Goal: Download file/media

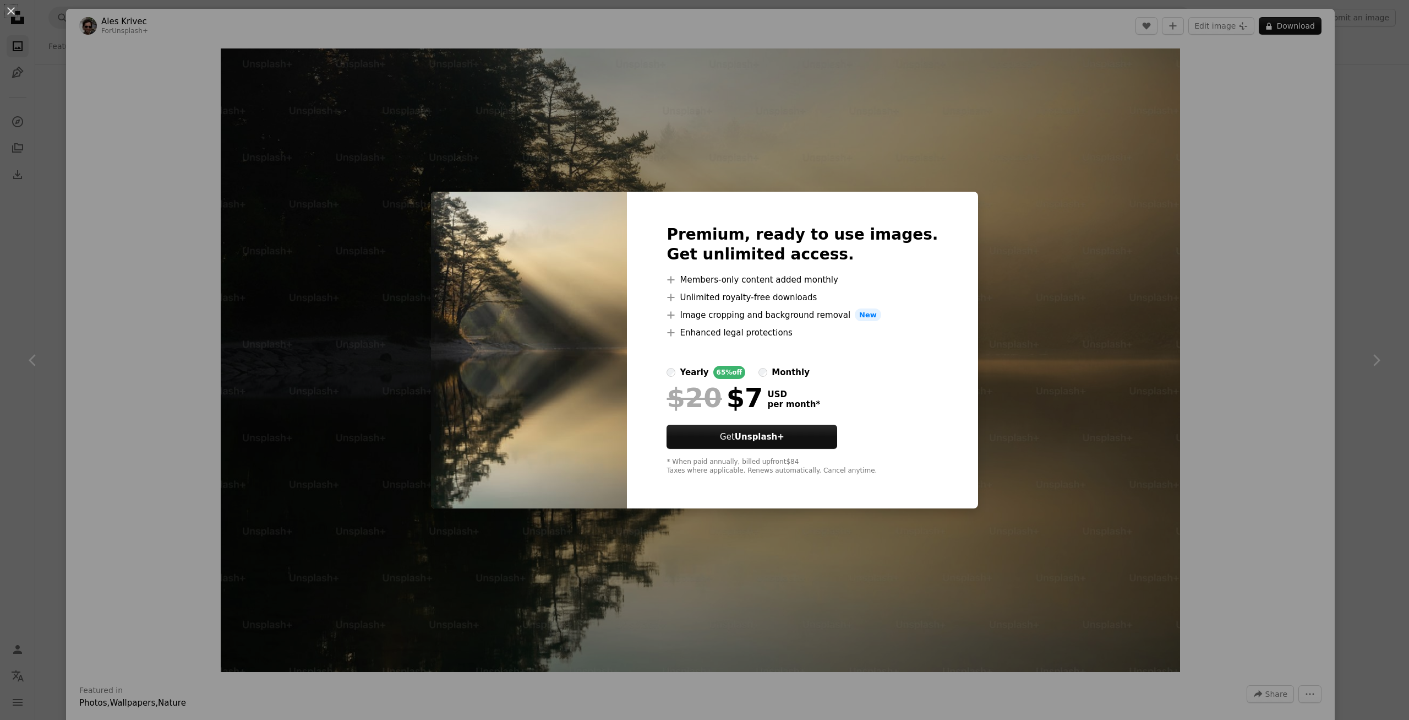
scroll to position [27711, 0]
click at [1359, 249] on div "An X shape Premium, ready to use images. Get unlimited access. A plus sign Memb…" at bounding box center [704, 360] width 1409 height 720
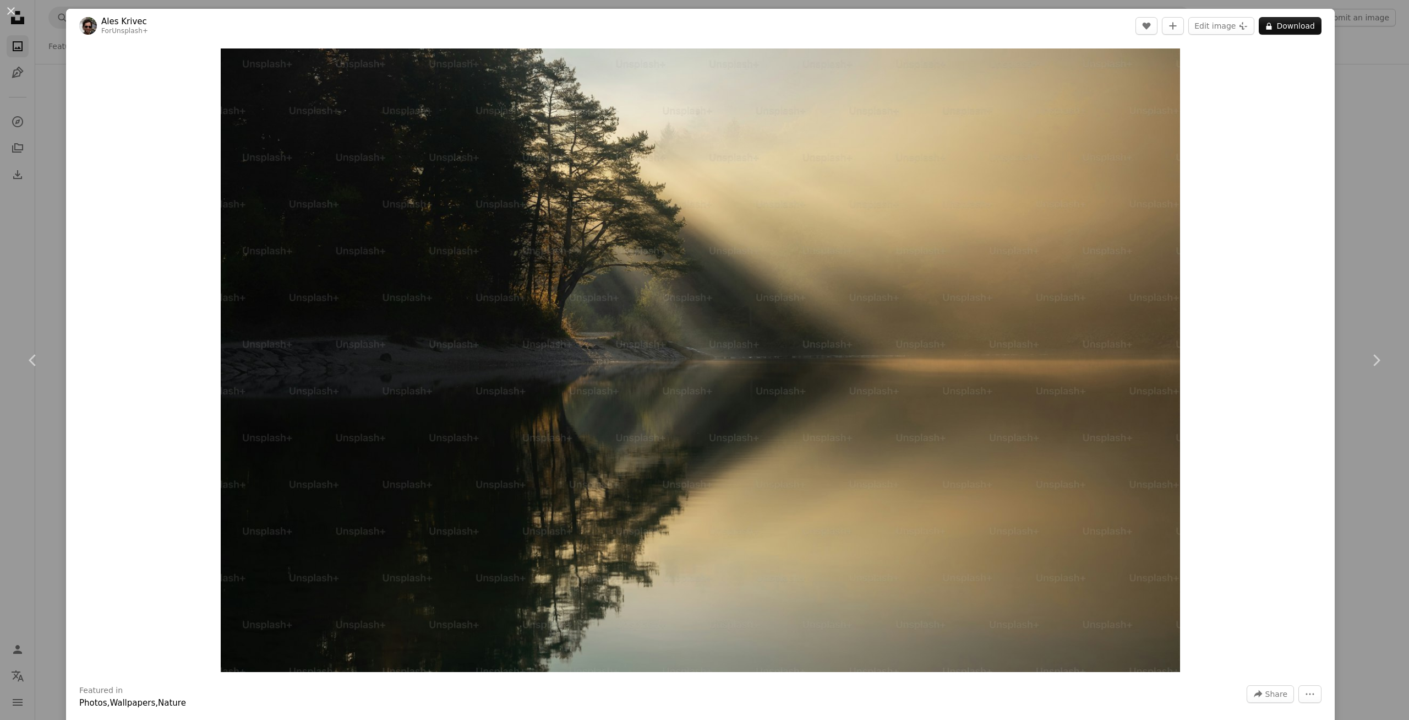
click at [1378, 155] on div "An X shape Chevron left Chevron right Ales Krivec For Unsplash+ A heart A plus …" at bounding box center [704, 360] width 1409 height 720
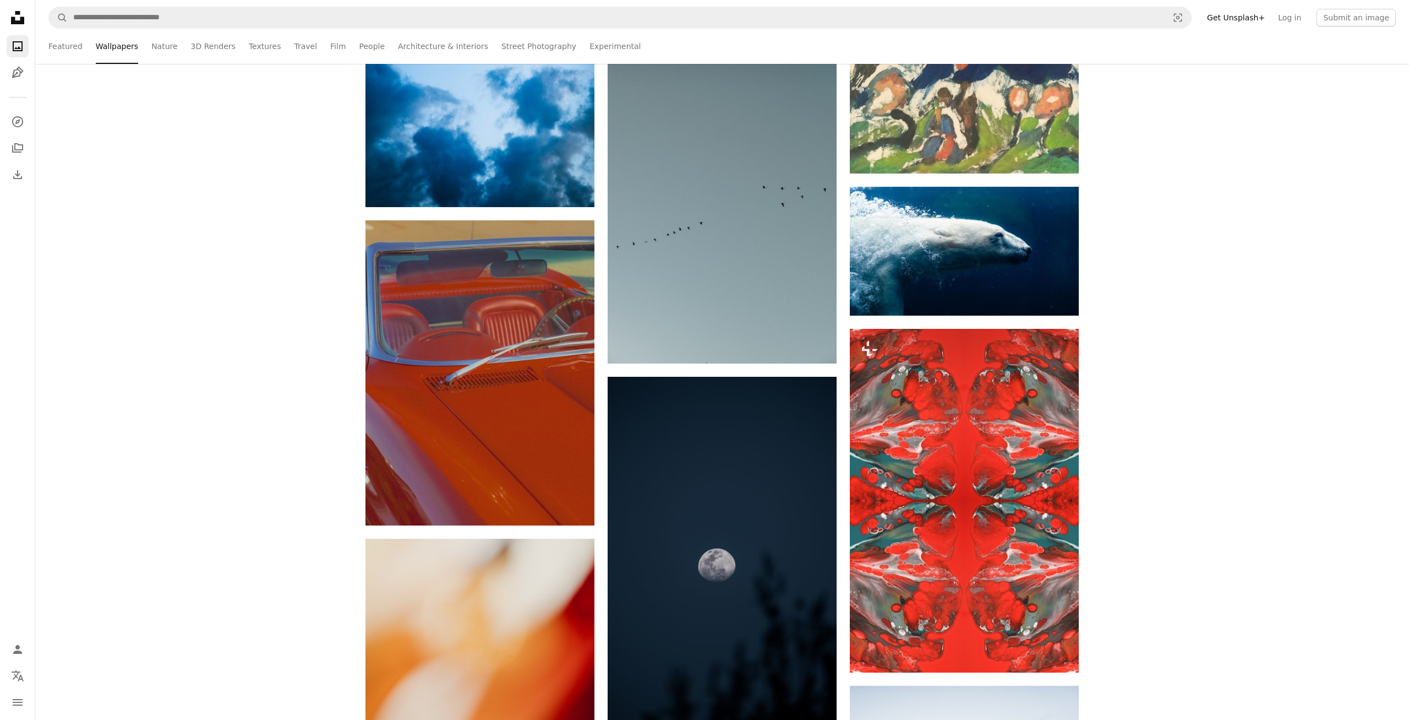
scroll to position [30115, 0]
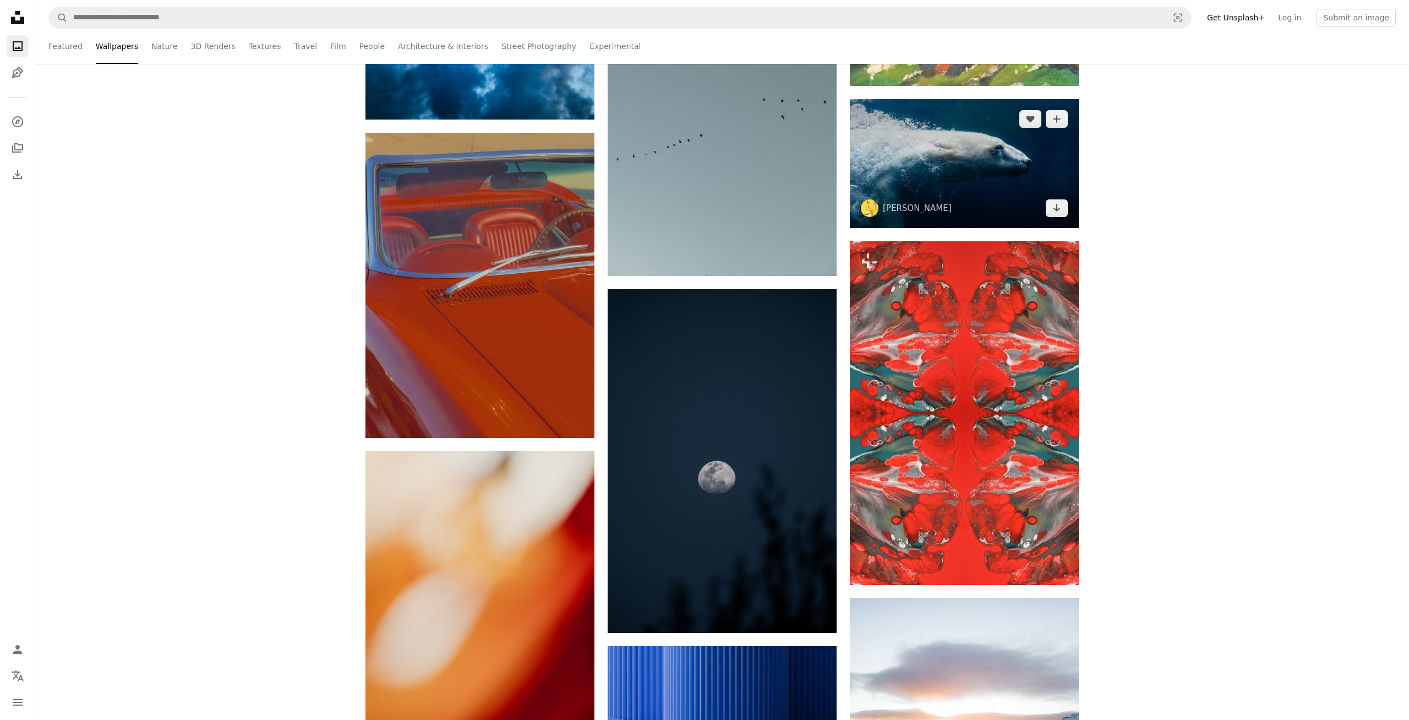
click at [1001, 140] on img at bounding box center [964, 163] width 229 height 129
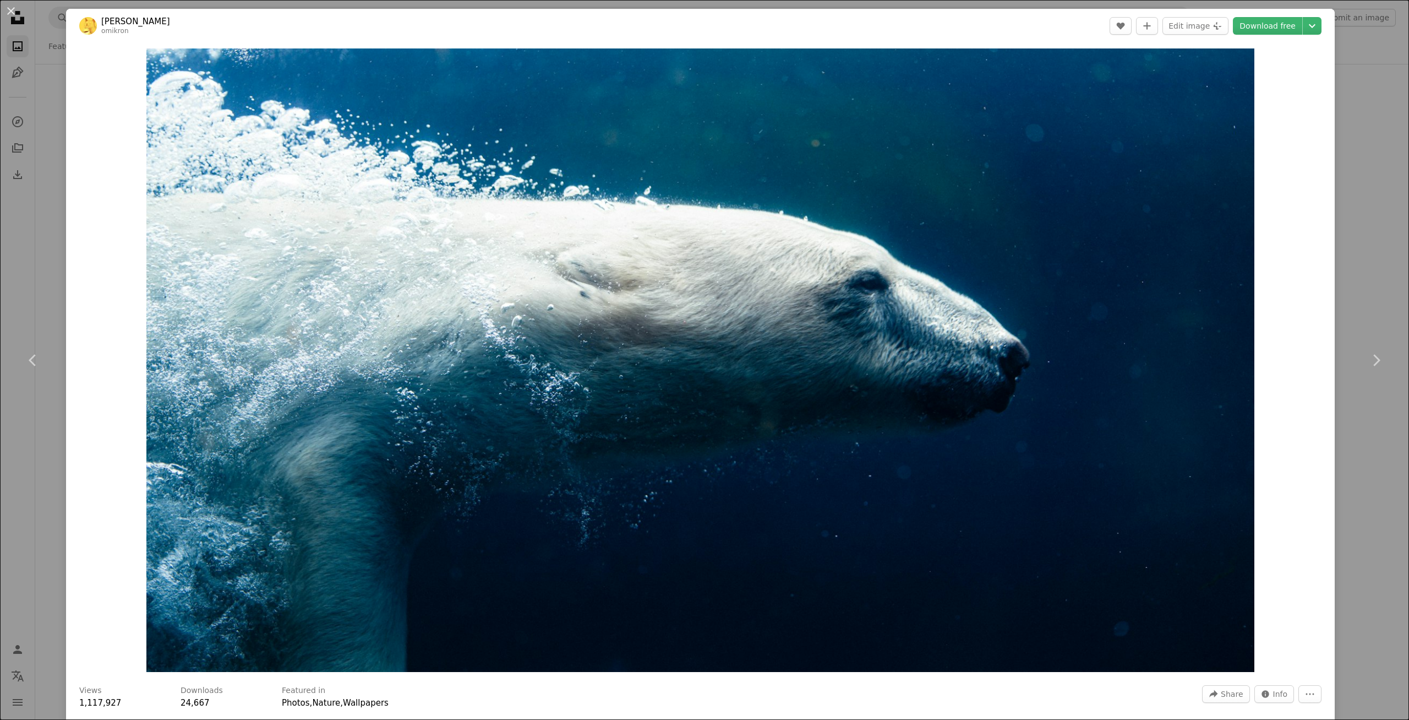
click at [1359, 63] on div "An X shape Chevron left Chevron right Valentin omikron A heart A plus sign Edit…" at bounding box center [704, 360] width 1409 height 720
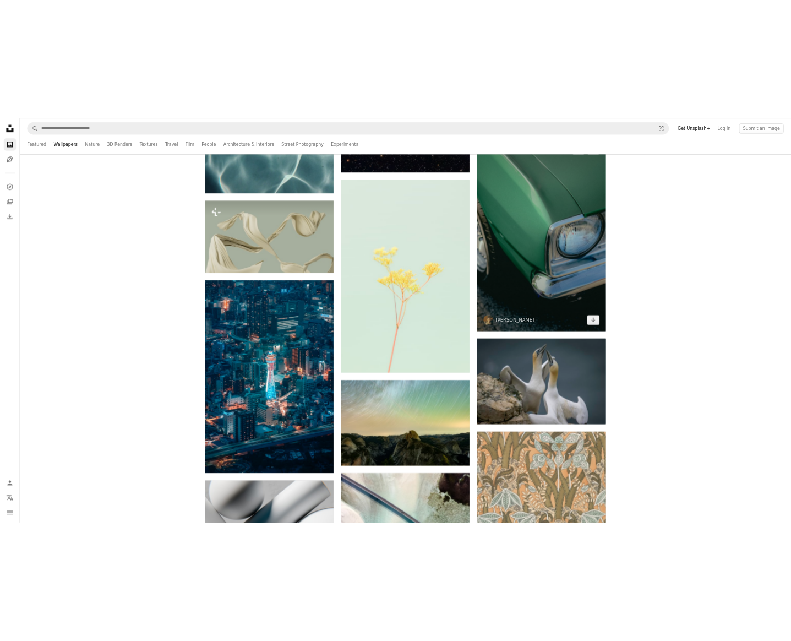
scroll to position [31775, 0]
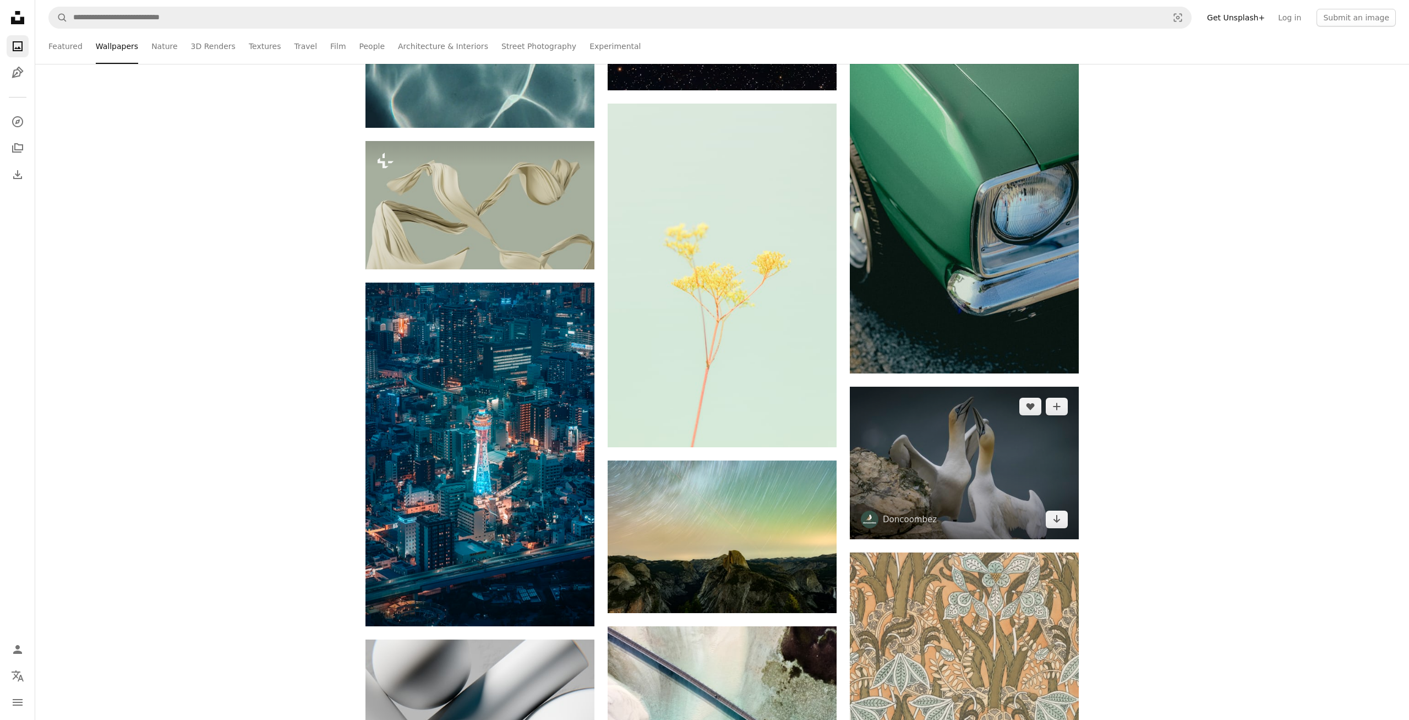
click at [946, 521] on img at bounding box center [964, 462] width 229 height 152
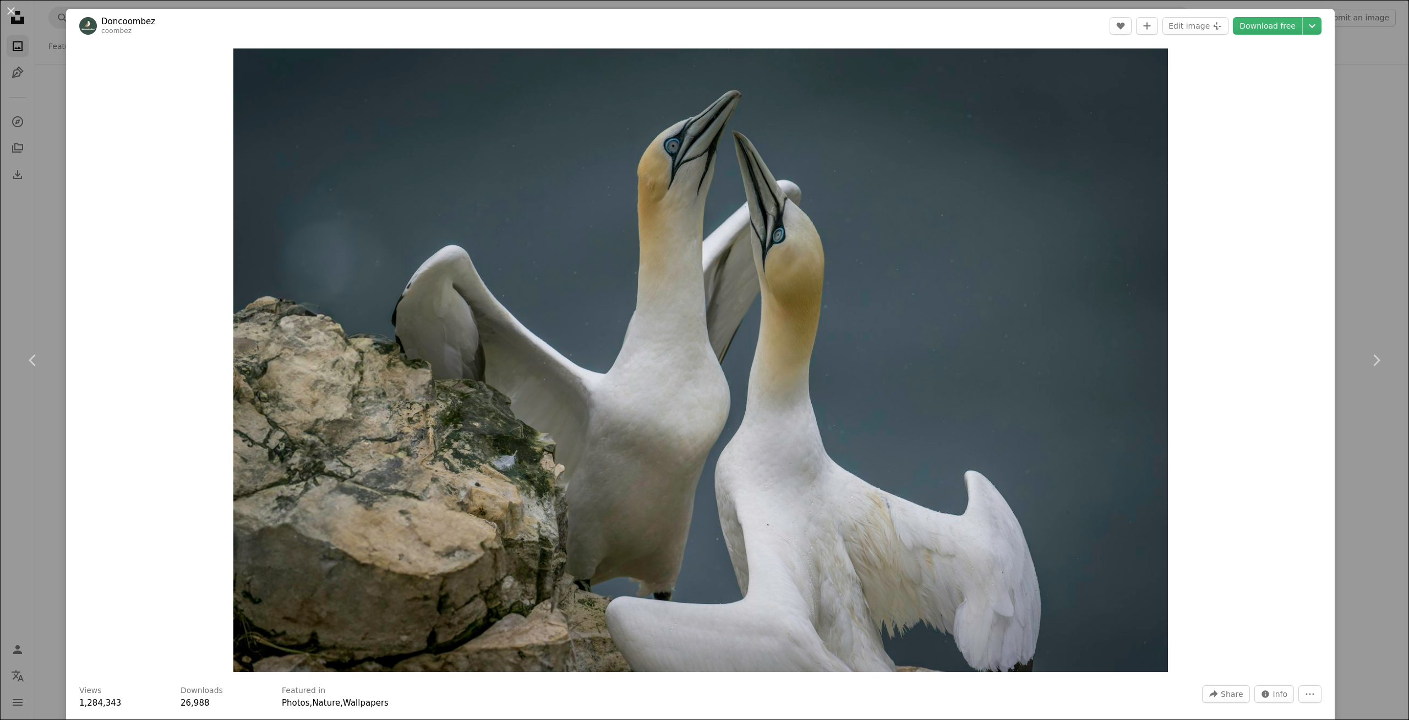
click at [1357, 139] on div "An X shape Chevron left Chevron right Doncoombez coombez A heart A plus sign Ed…" at bounding box center [704, 360] width 1409 height 720
